Goal: Information Seeking & Learning: Check status

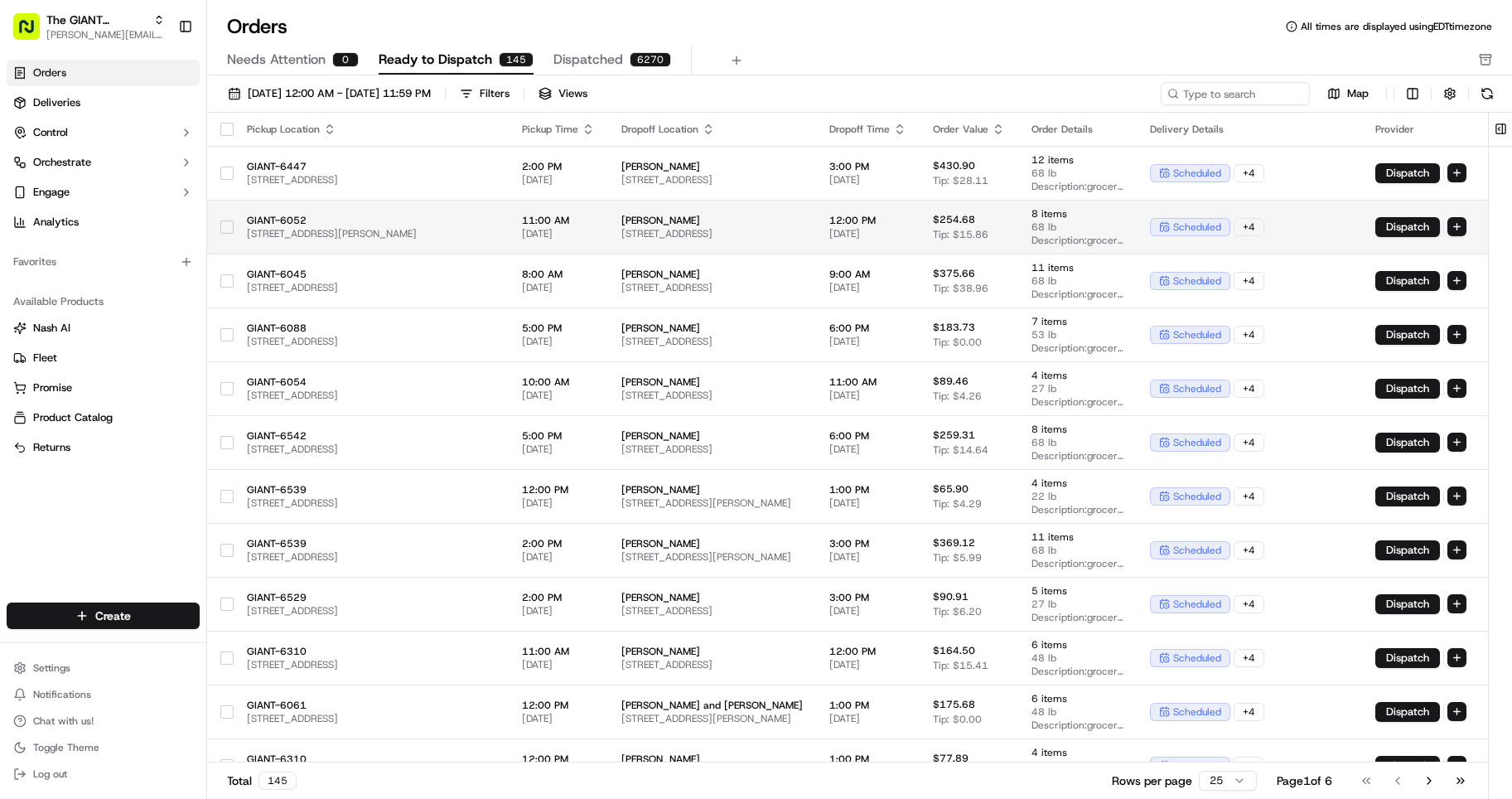
click at [378, 233] on span "[STREET_ADDRESS][PERSON_NAME]" at bounding box center [372, 234] width 249 height 13
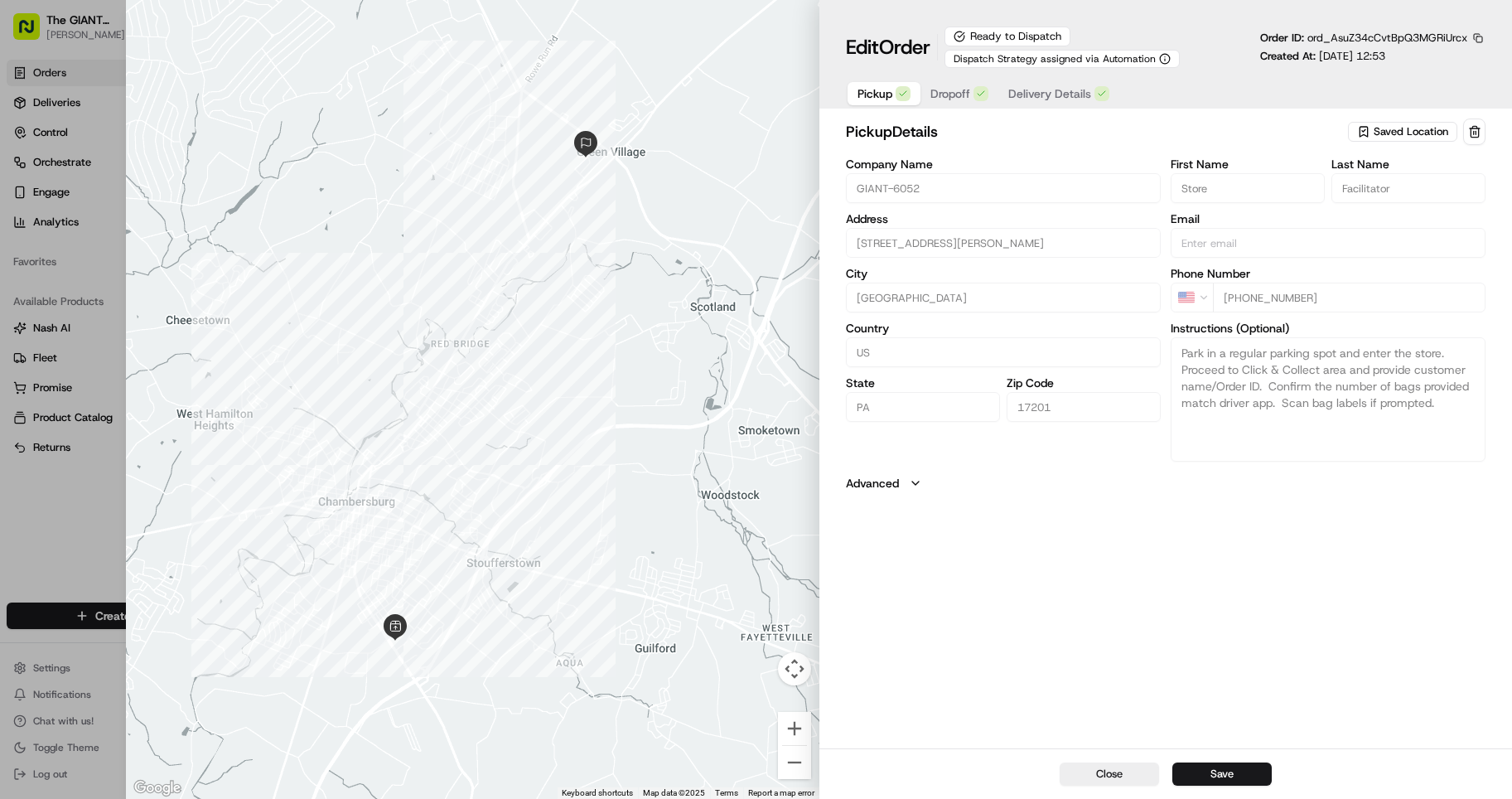
click at [1318, 464] on div "pickup Details Saved Location Company Name GIANT-6052 Address [STREET_ADDRESS][…" at bounding box center [1166, 304] width 640 height 373
click at [85, 509] on div at bounding box center [756, 400] width 1512 height 799
type input "+1"
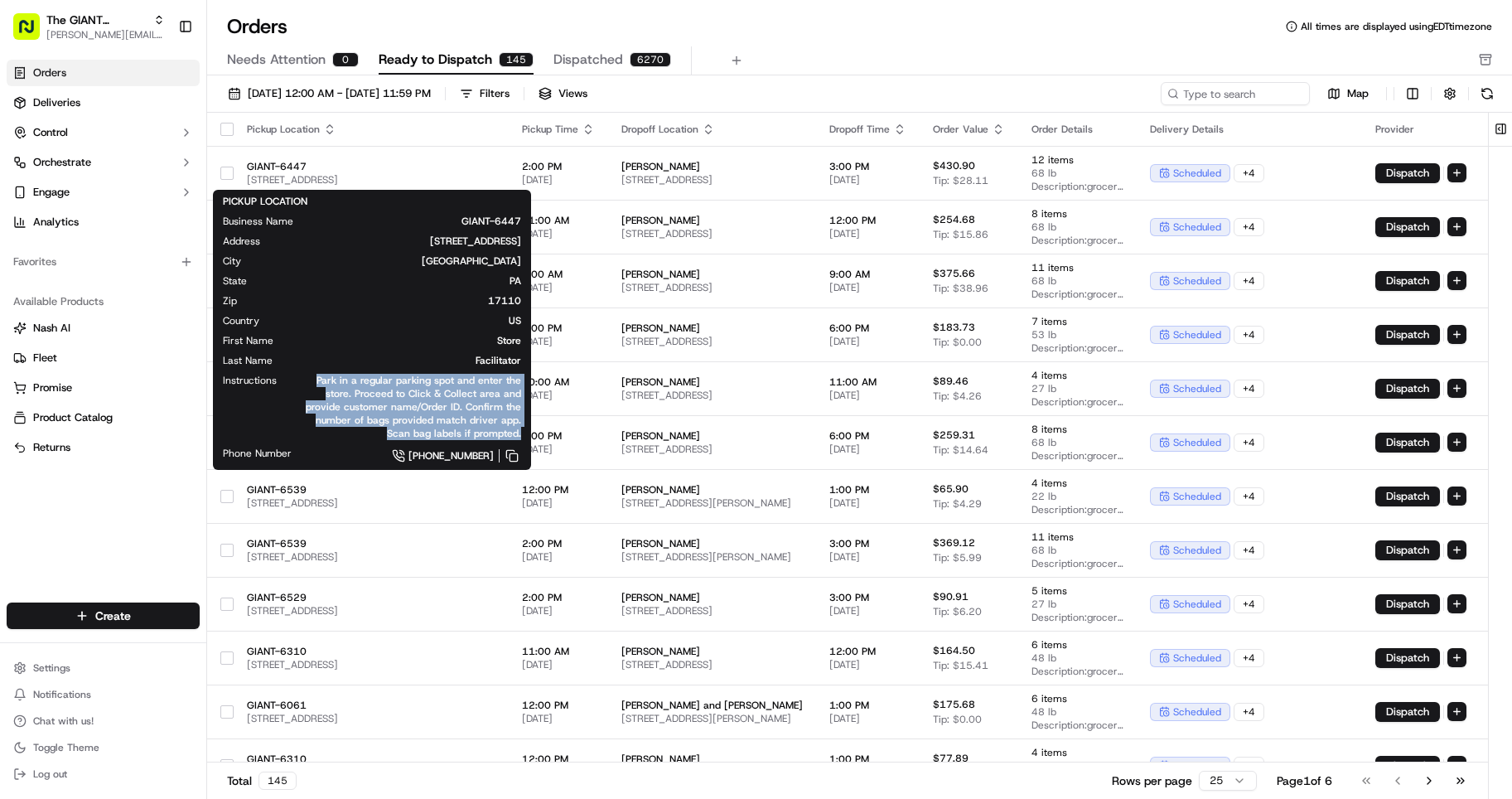
drag, startPoint x: 321, startPoint y: 376, endPoint x: 523, endPoint y: 434, distance: 210.2
click at [523, 434] on div "PICKUP LOCATION Business Name GIANT-6447 Address [STREET_ADDRESS][US_STATE] Fir…" at bounding box center [372, 330] width 318 height 280
copy span "Park in a regular parking spot and enter the store. Proceed to Click & Collect …"
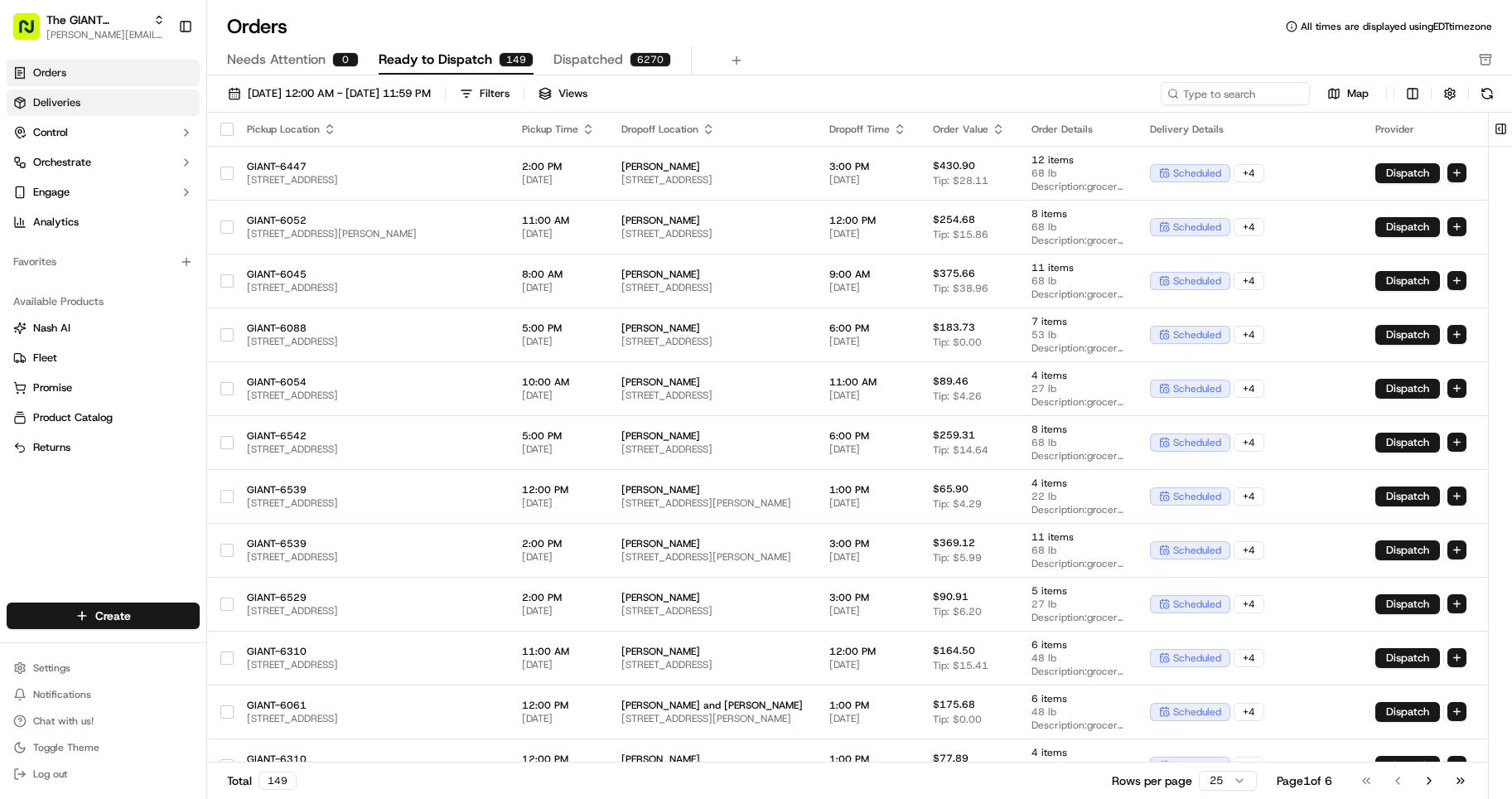
click at [133, 95] on link "Deliveries" at bounding box center [103, 103] width 193 height 27
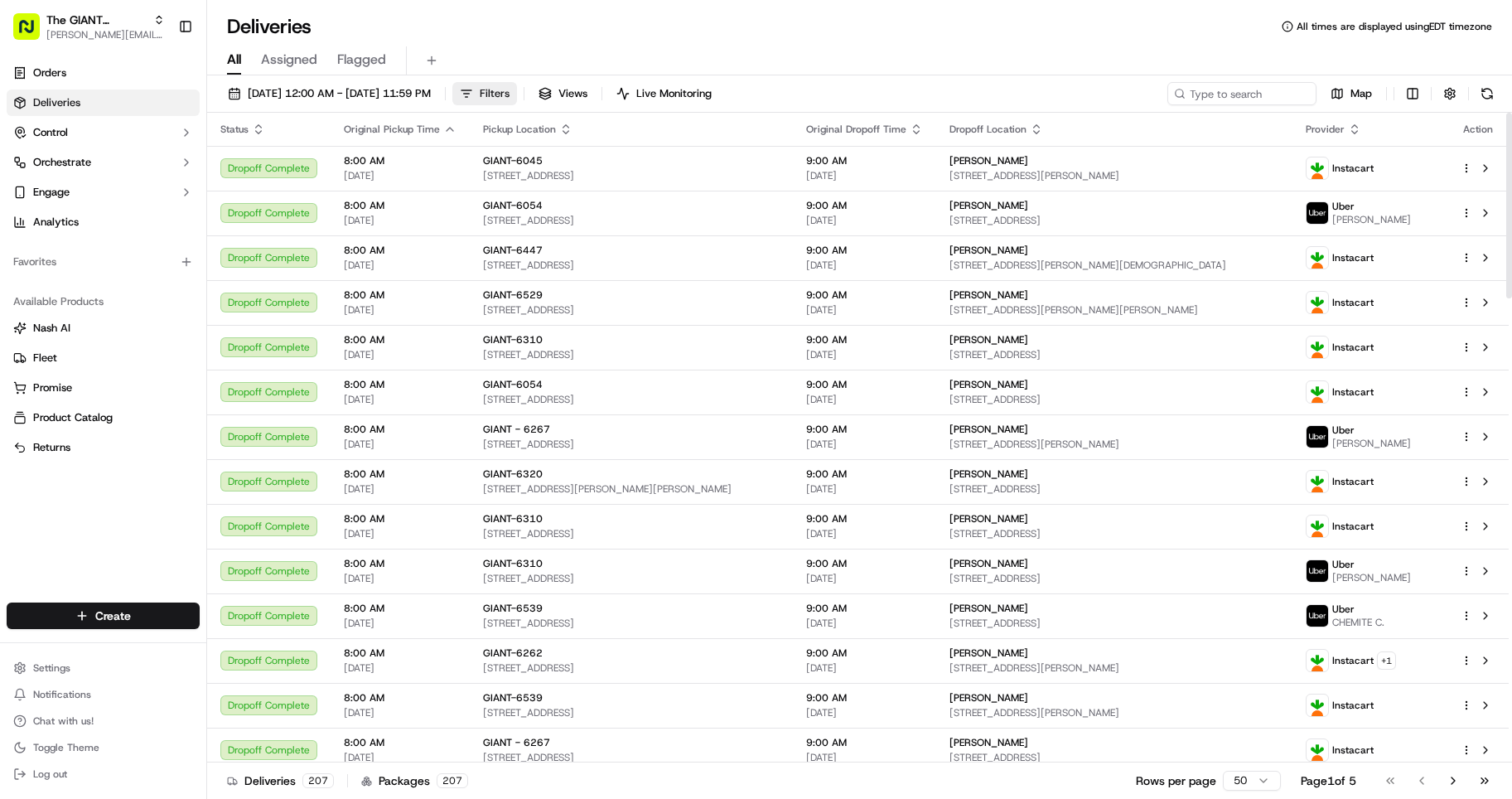
click at [517, 92] on button "Filters" at bounding box center [484, 94] width 65 height 24
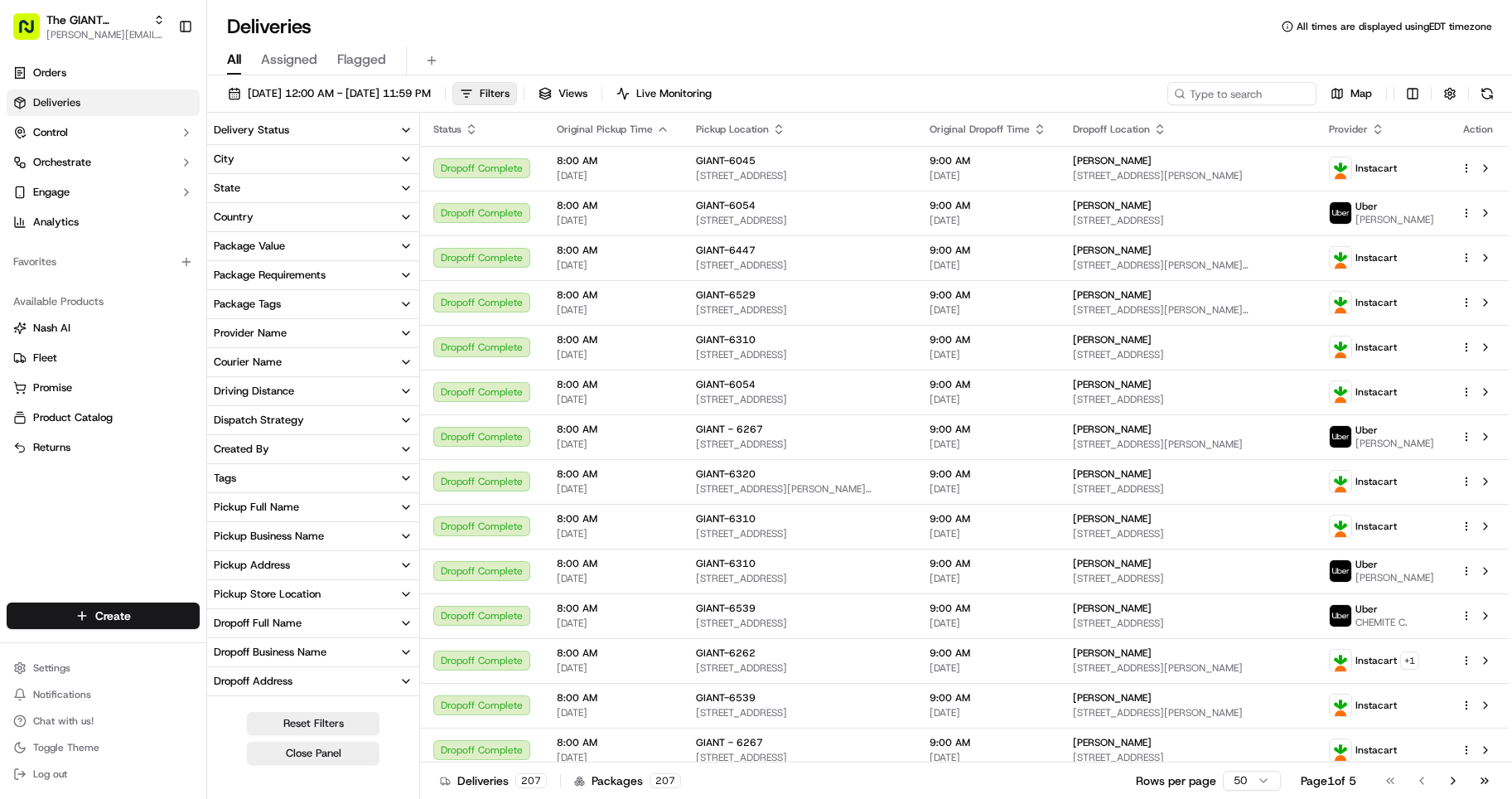
click at [383, 587] on button "Pickup Store Location" at bounding box center [313, 595] width 212 height 29
click at [347, 627] on input at bounding box center [323, 625] width 179 height 27
type input "6071"
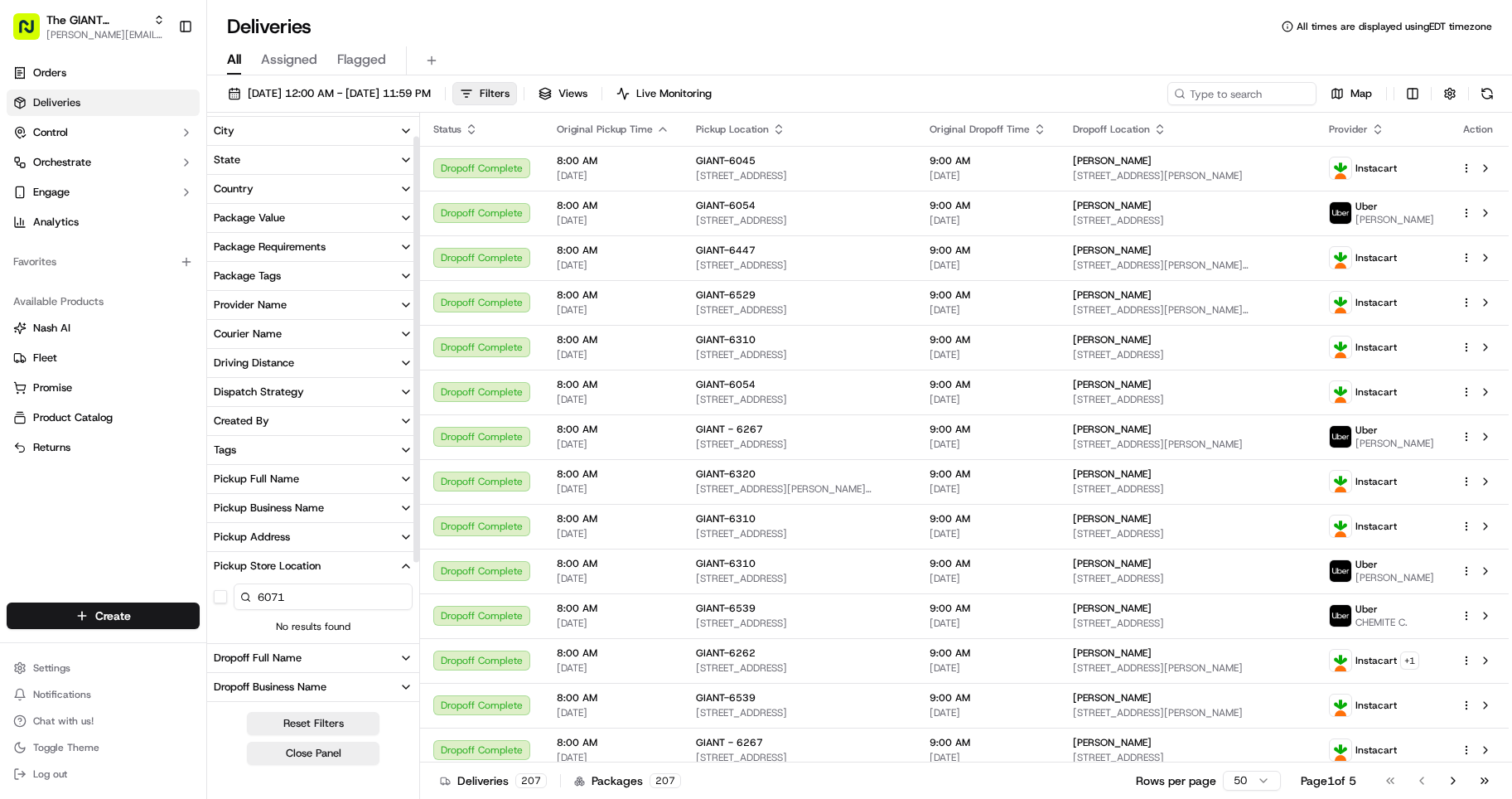
scroll to position [29, 0]
click at [118, 8] on button "The GIANT Company [PERSON_NAME][EMAIL_ADDRESS][PERSON_NAME][DOMAIN_NAME]" at bounding box center [89, 26] width 165 height 40
click at [243, 86] on span "[PERSON_NAME]" at bounding box center [255, 87] width 87 height 15
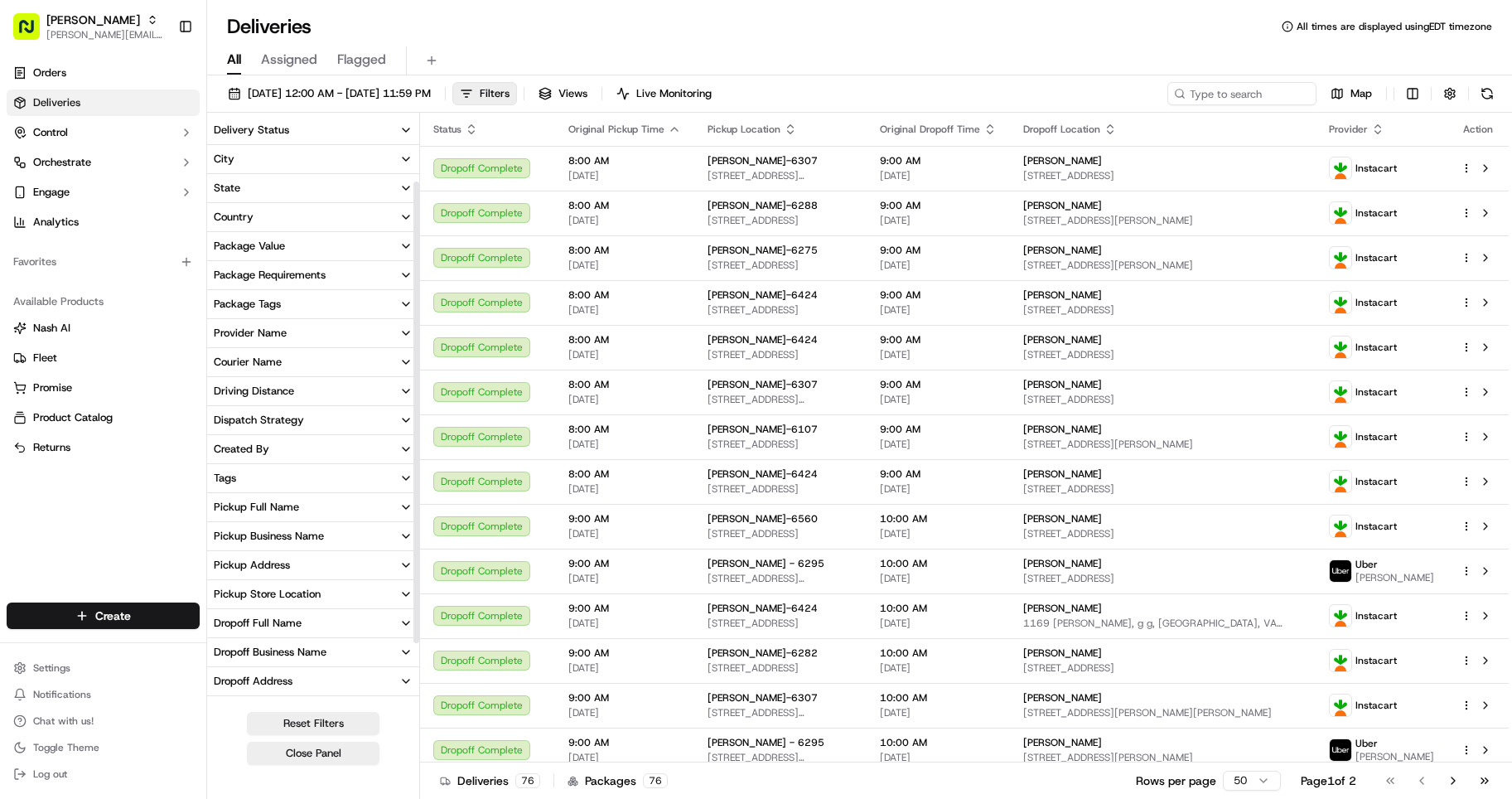
scroll to position [163, 0]
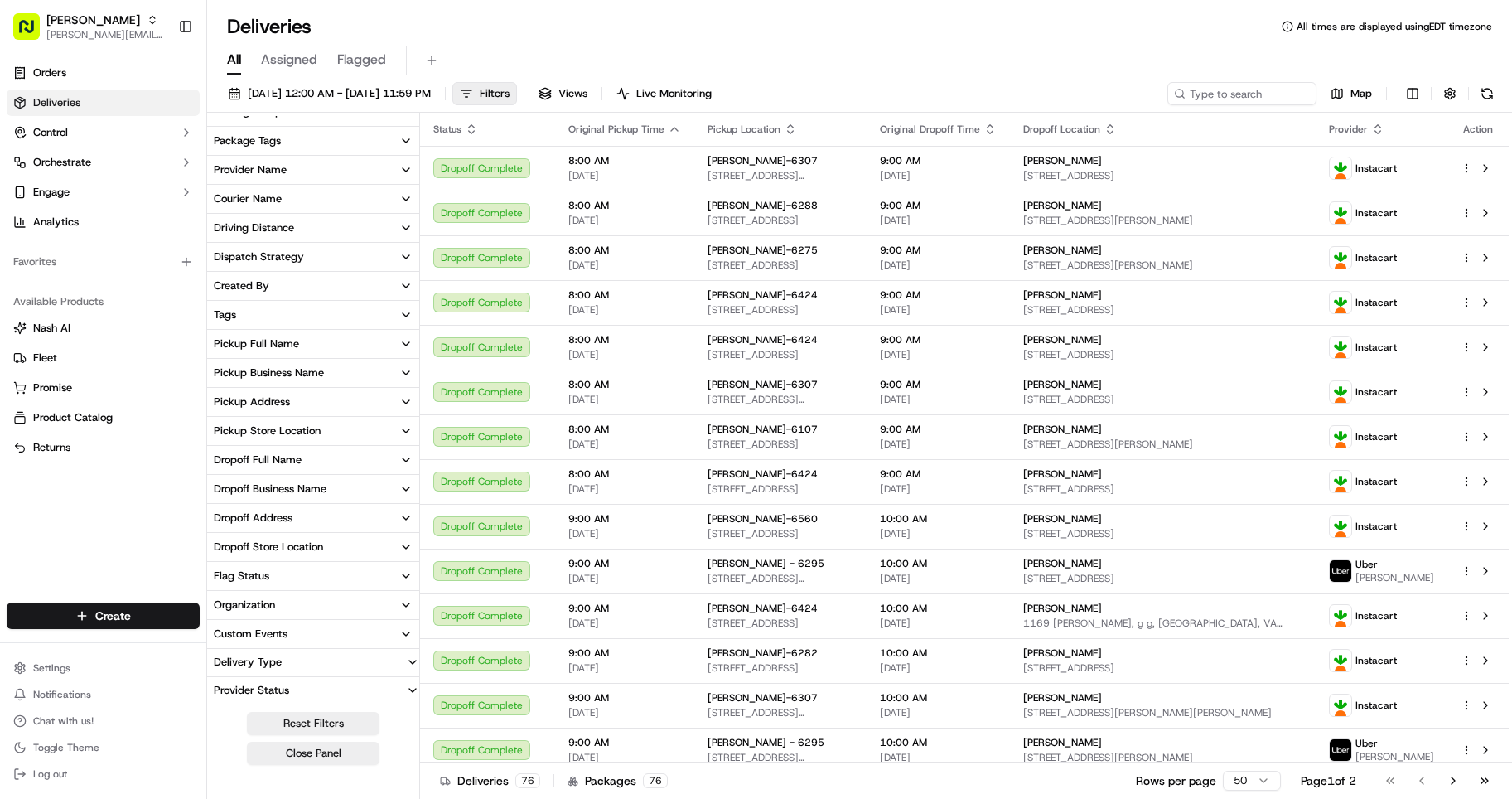
click at [405, 428] on icon "button" at bounding box center [406, 431] width 13 height 13
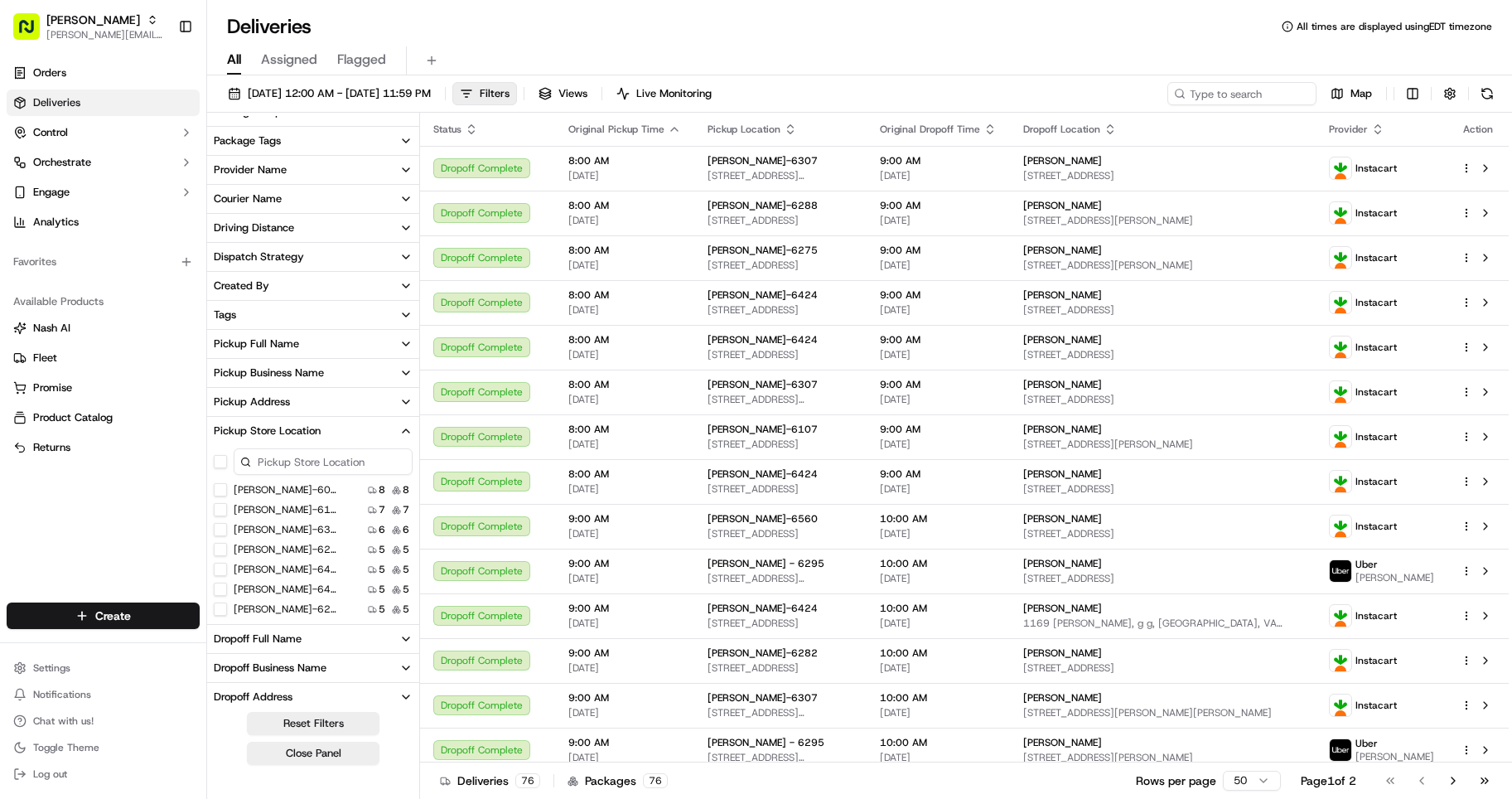
click at [347, 470] on input at bounding box center [323, 462] width 179 height 27
type input "6071"
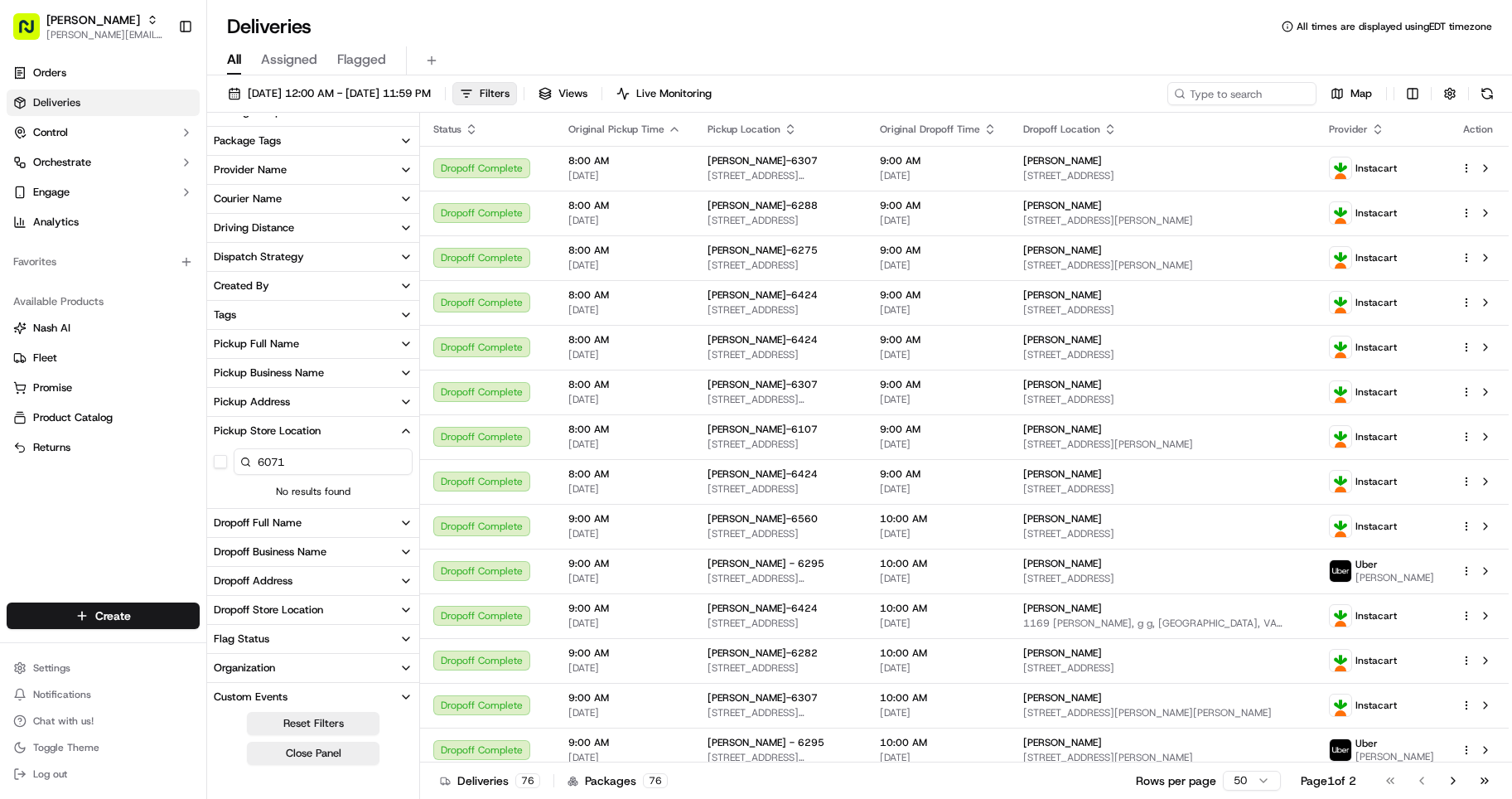
click at [310, 459] on input "6071" at bounding box center [323, 462] width 179 height 27
click at [318, 452] on input "6071" at bounding box center [323, 462] width 179 height 27
click at [431, 91] on span "[DATE] 12:00 AM - [DATE] 11:59 PM" at bounding box center [340, 93] width 183 height 15
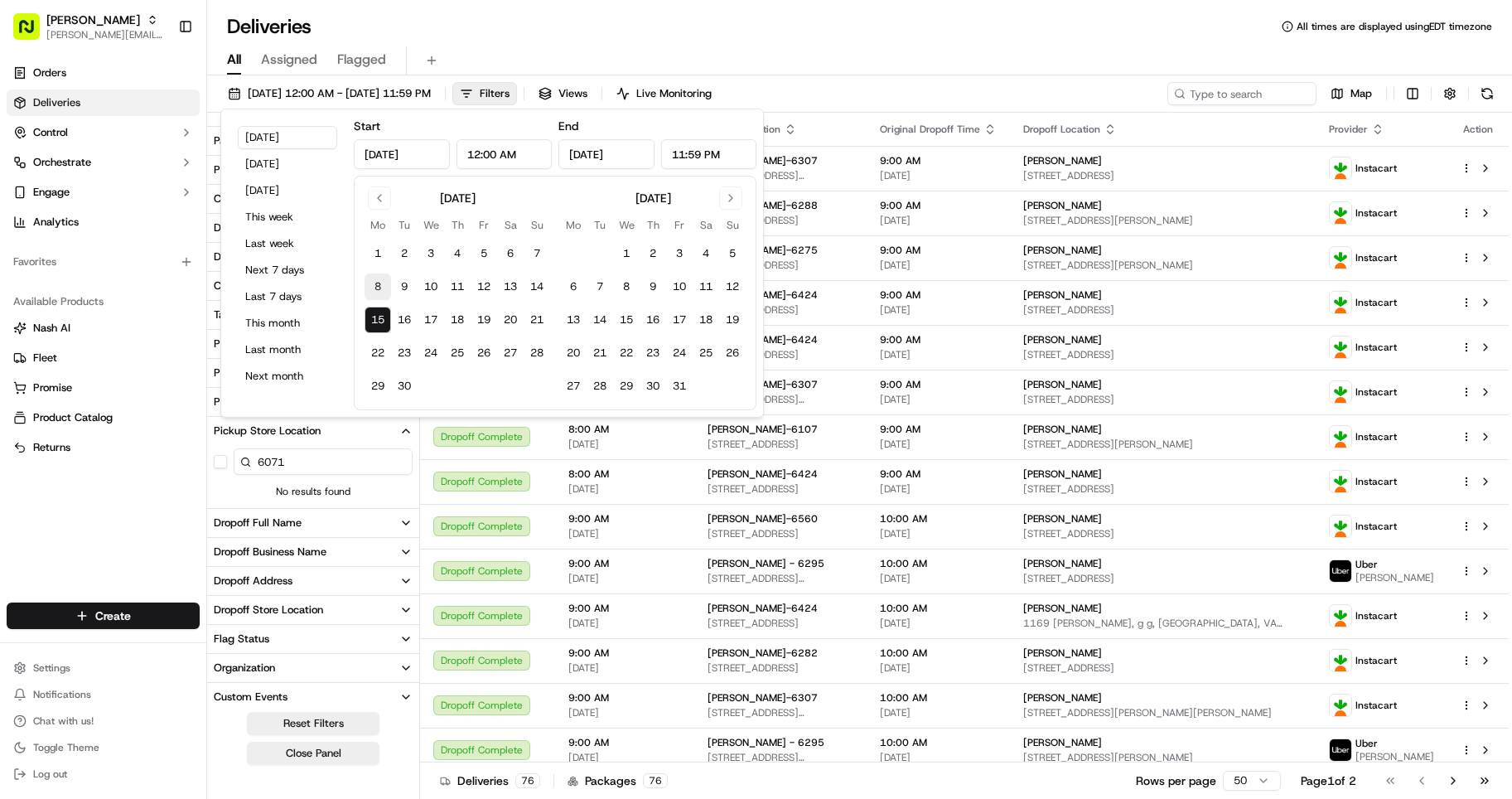
click at [381, 287] on button "8" at bounding box center [378, 287] width 27 height 27
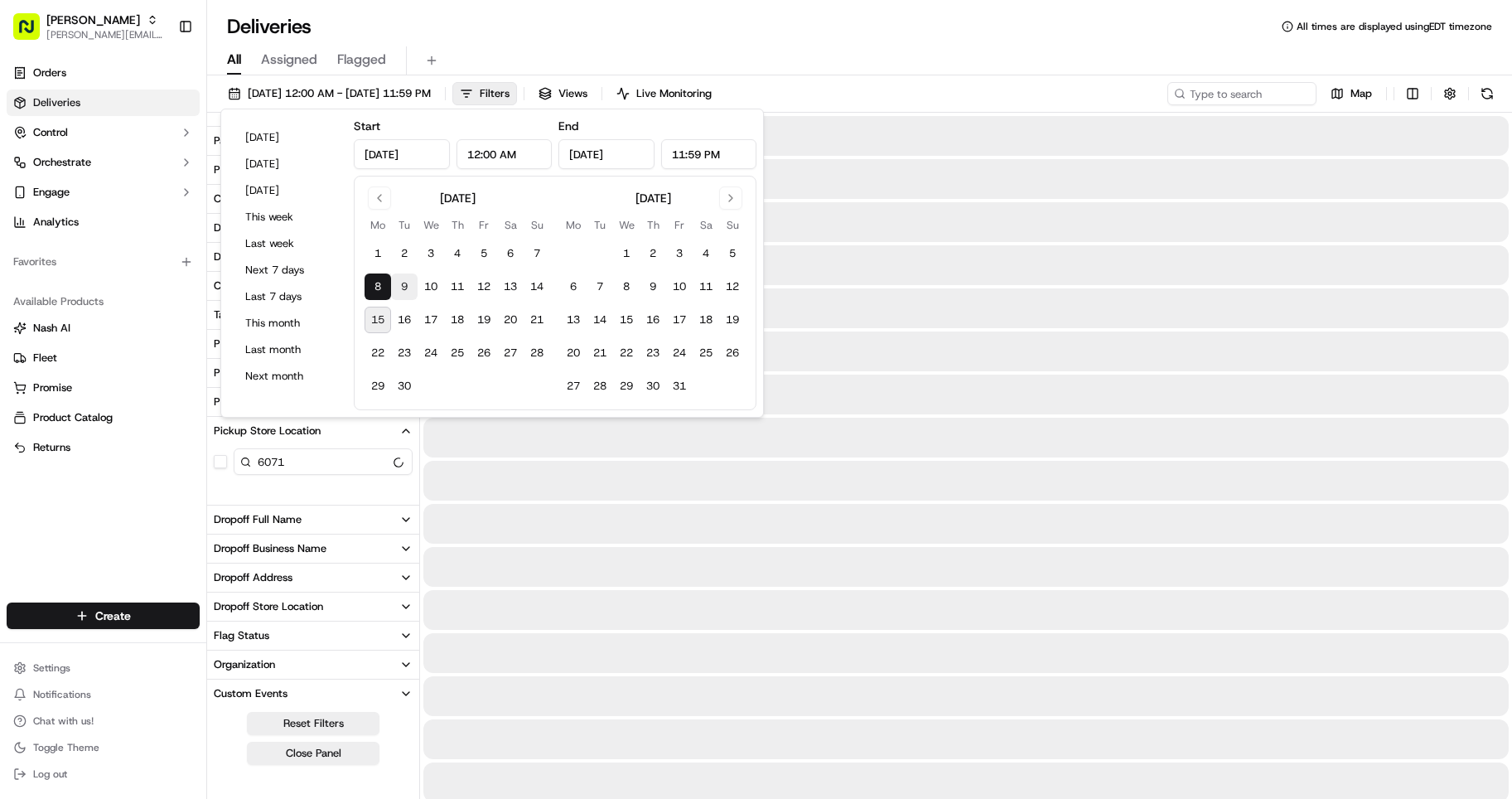
type input "[DATE]"
click at [540, 280] on button "14" at bounding box center [537, 287] width 27 height 27
type input "[DATE]"
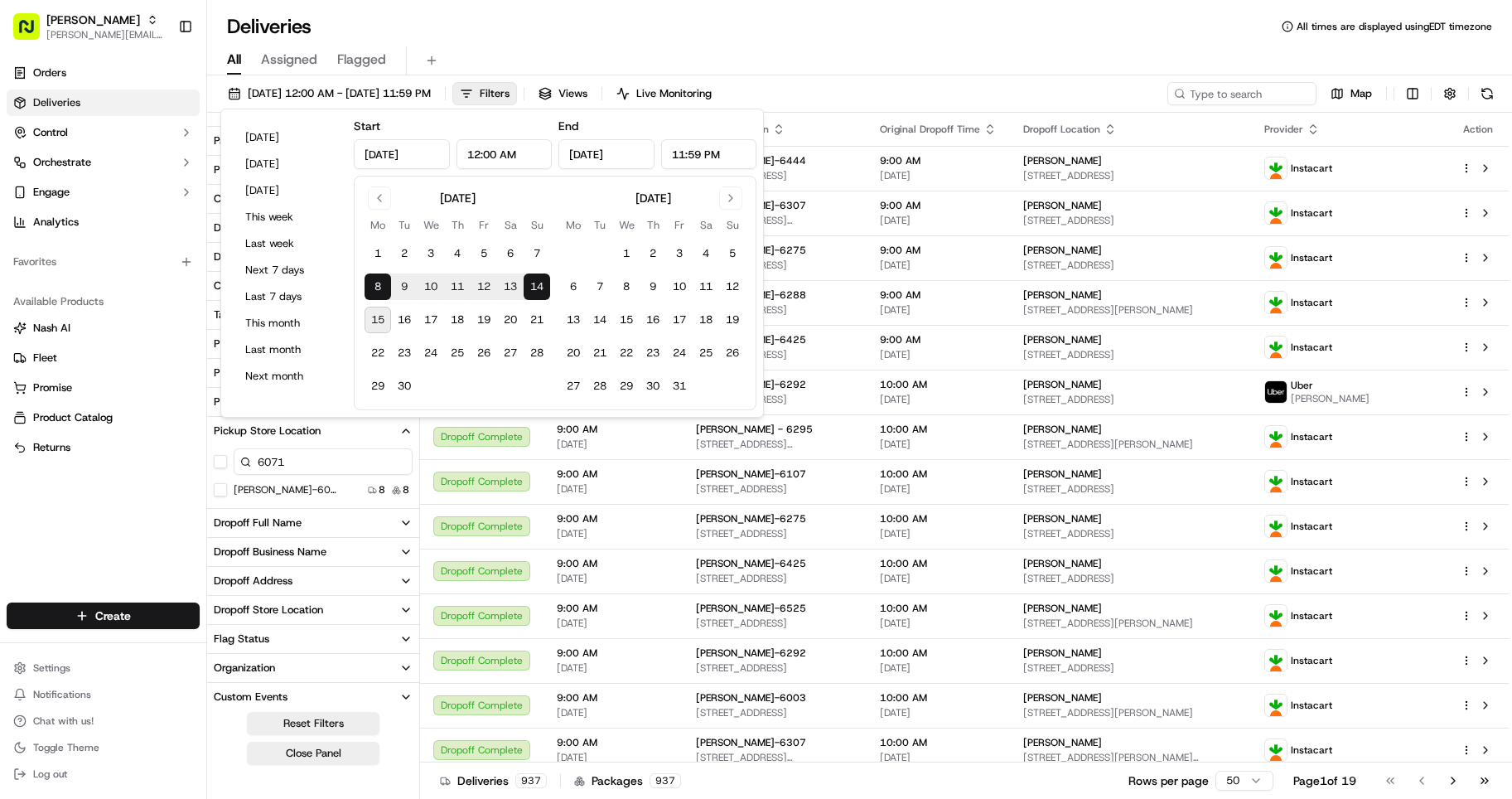
click at [224, 490] on button "[PERSON_NAME]-6071" at bounding box center [220, 489] width 13 height 13
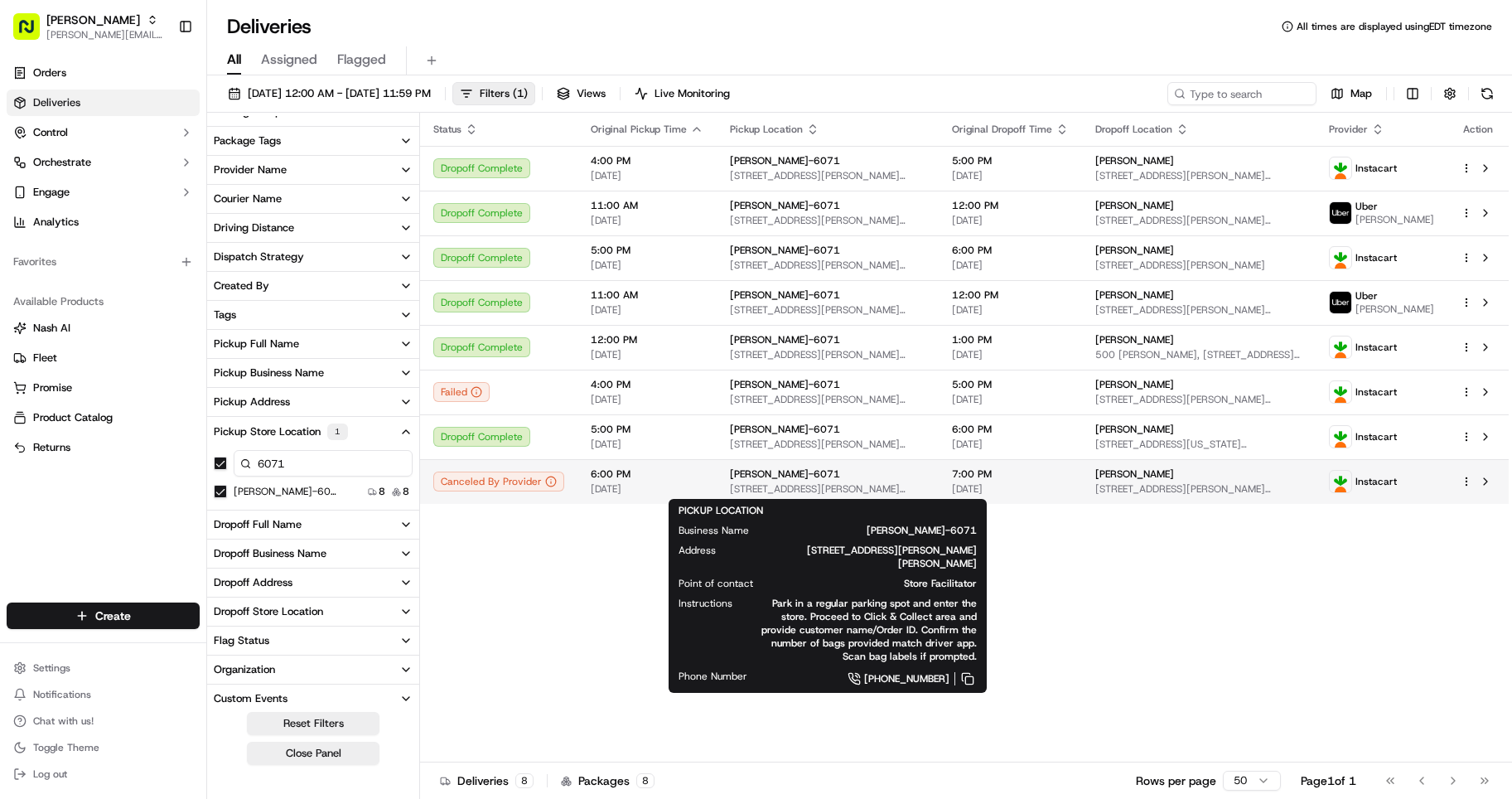
click at [833, 483] on span "[STREET_ADDRESS][PERSON_NAME][PERSON_NAME]" at bounding box center [827, 489] width 196 height 13
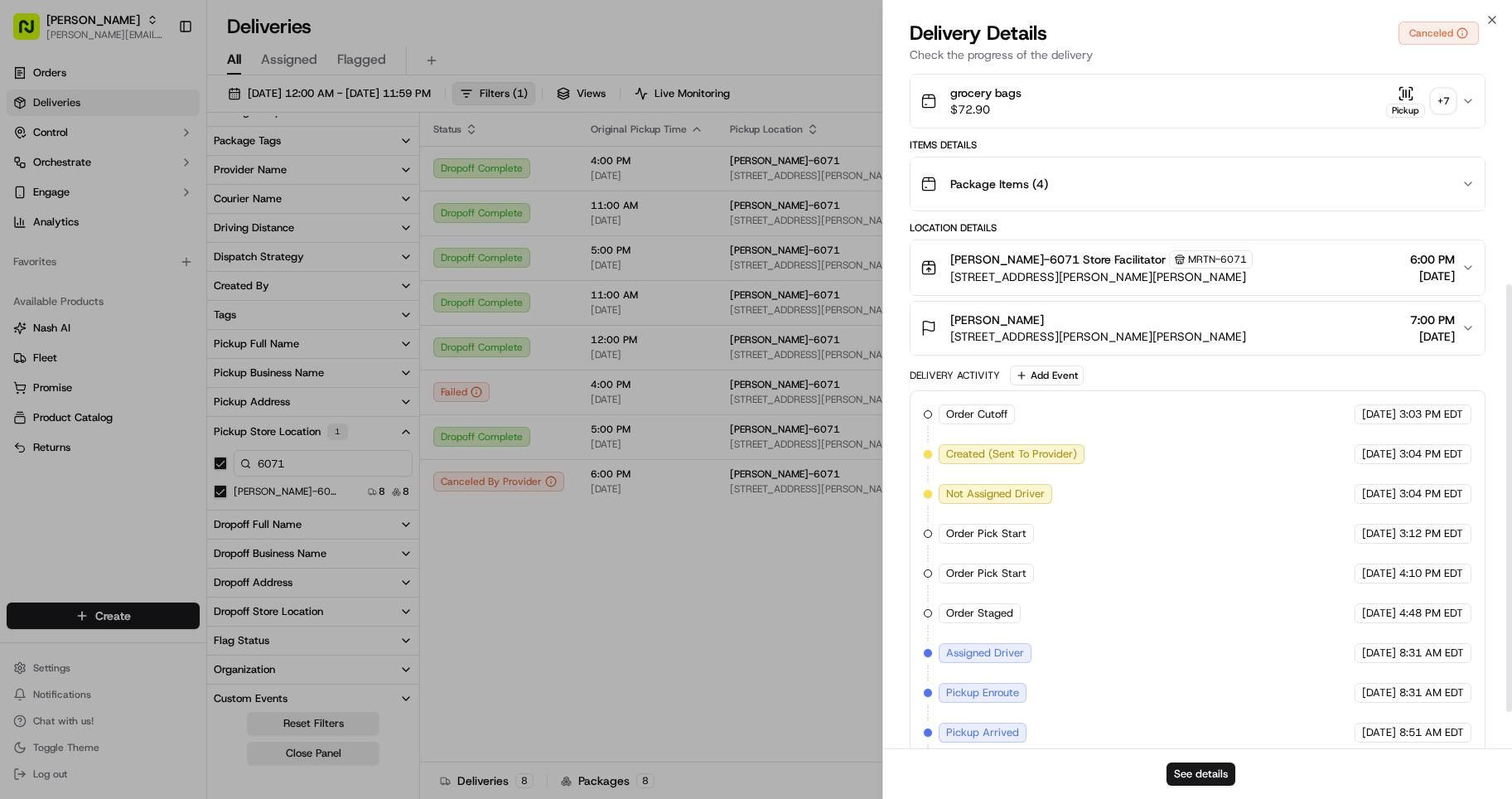
scroll to position [399, 0]
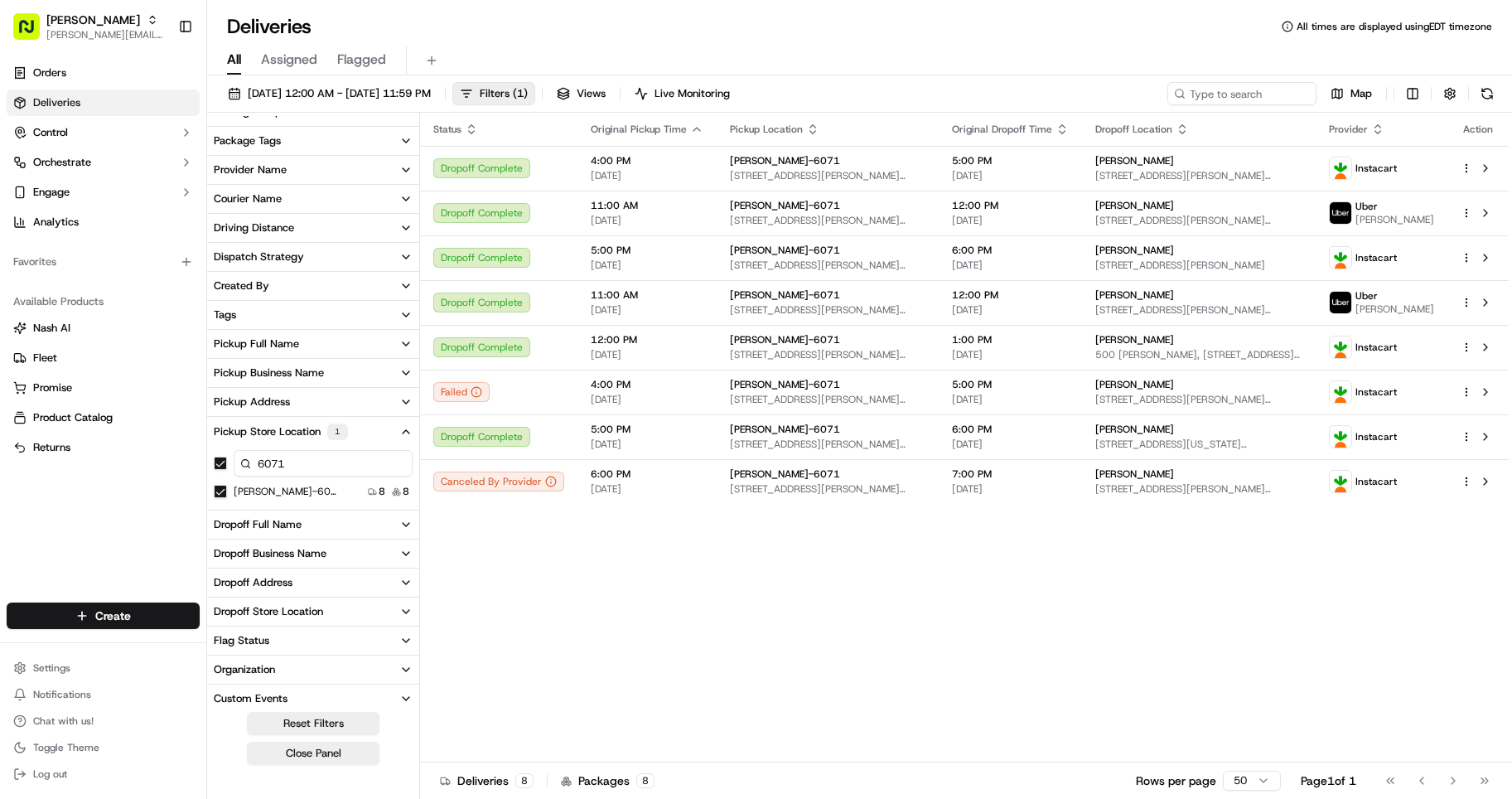
click at [503, 564] on div "Status Original Pickup Time Pickup Location Original Dropoff Time Dropoff Locat…" at bounding box center [965, 437] width 1089 height 650
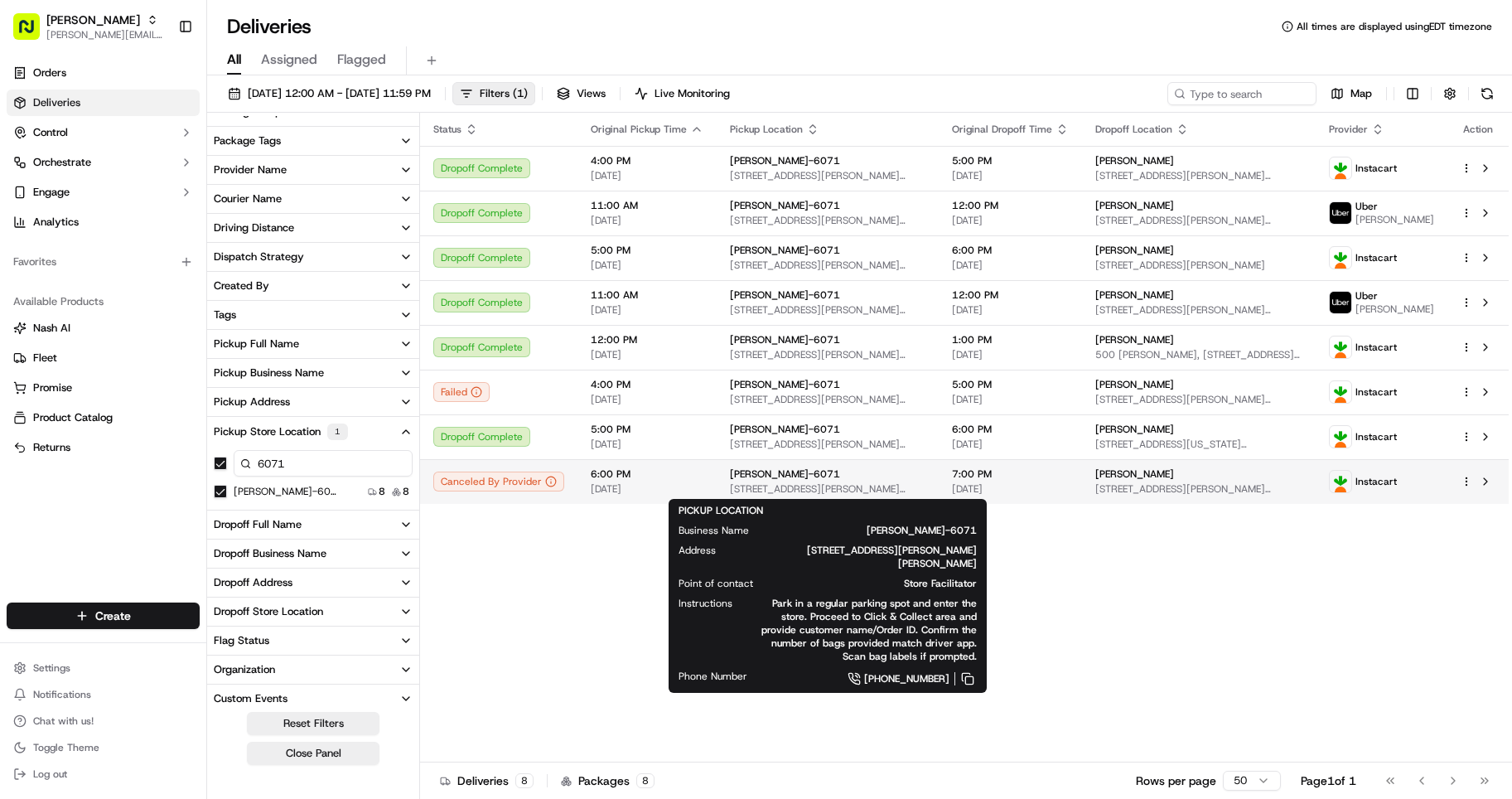
click at [870, 483] on span "[STREET_ADDRESS][PERSON_NAME][PERSON_NAME]" at bounding box center [827, 489] width 196 height 13
